Goal: Check status: Check status

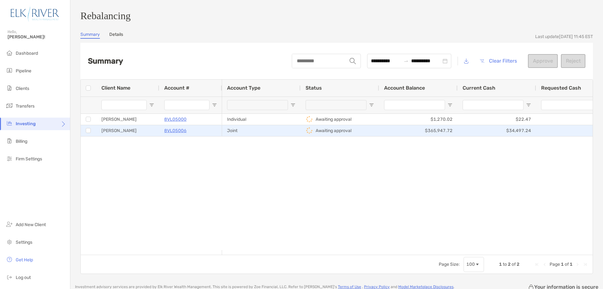
click at [180, 133] on p "8VL05006" at bounding box center [175, 131] width 22 height 8
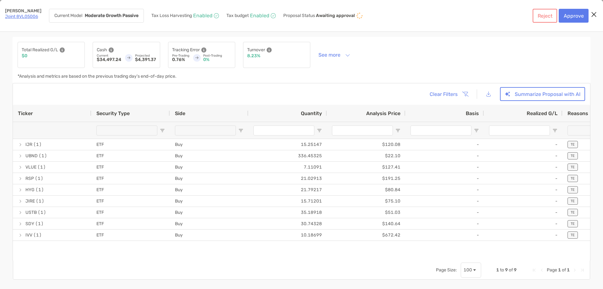
click at [28, 15] on link "Joint 8VL05006" at bounding box center [21, 16] width 33 height 5
click at [593, 12] on icon "Close modal" at bounding box center [594, 15] width 6 height 8
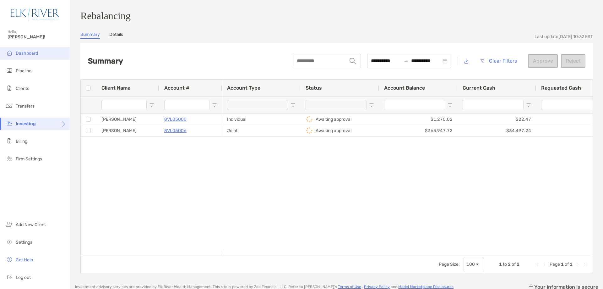
click at [37, 52] on span "Dashboard" at bounding box center [27, 53] width 22 height 5
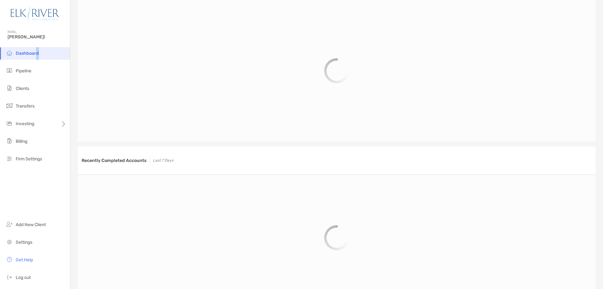
scroll to position [320, 0]
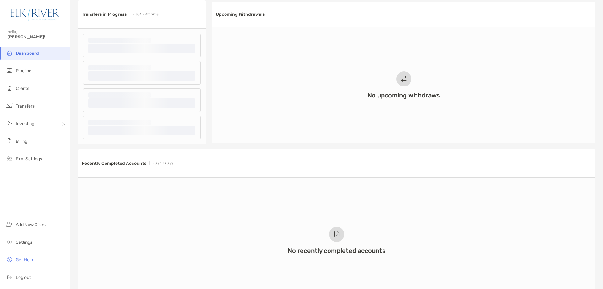
click at [141, 260] on div "No recently completed accounts" at bounding box center [337, 241] width 518 height 126
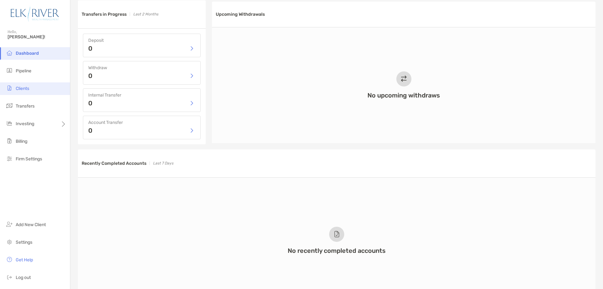
click at [24, 90] on span "Clients" at bounding box center [23, 88] width 14 height 5
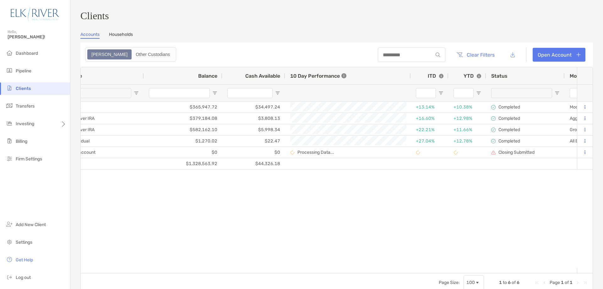
scroll to position [0, 201]
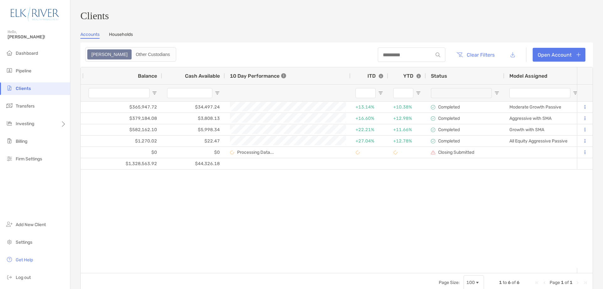
click at [219, 281] on div "Page Size: 100 1 to 6 of 6 Page 1 of 1" at bounding box center [337, 282] width 512 height 19
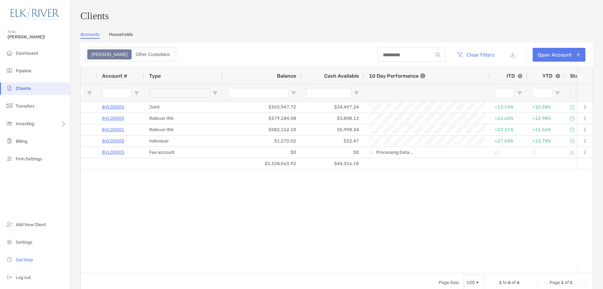
scroll to position [0, 12]
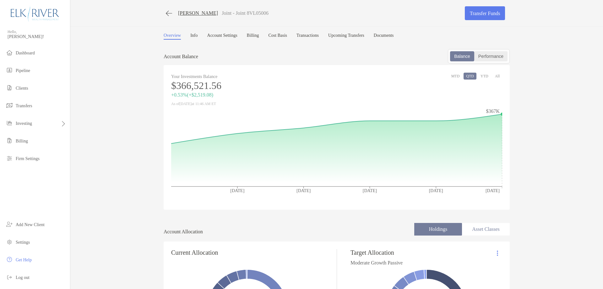
click at [495, 54] on div "Performance" at bounding box center [491, 56] width 32 height 9
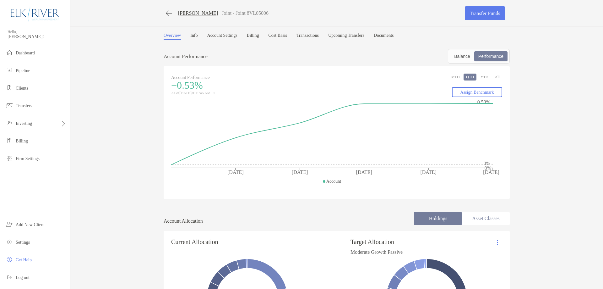
click at [495, 74] on button "All" at bounding box center [498, 77] width 10 height 7
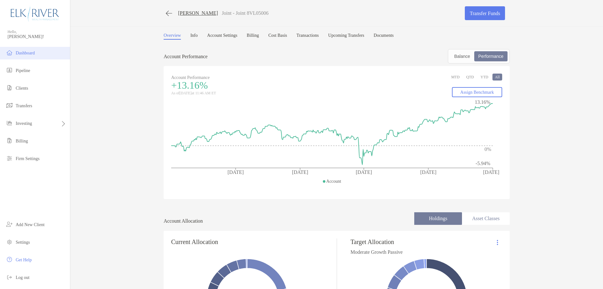
click at [35, 51] on span "Dashboard" at bounding box center [25, 53] width 19 height 5
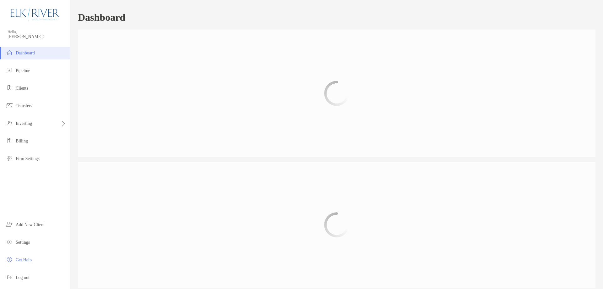
scroll to position [293, 0]
